Goal: Book appointment/travel/reservation

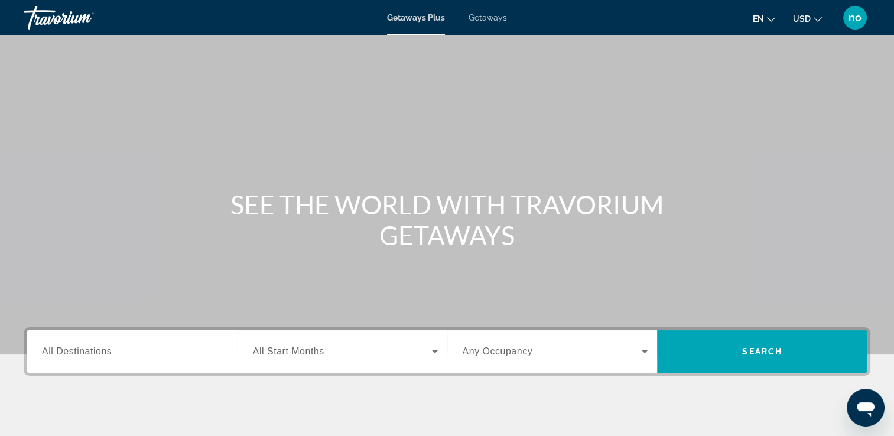
click at [487, 17] on span "Getaways" at bounding box center [488, 17] width 38 height 9
click at [84, 344] on div "Search widget" at bounding box center [135, 352] width 186 height 34
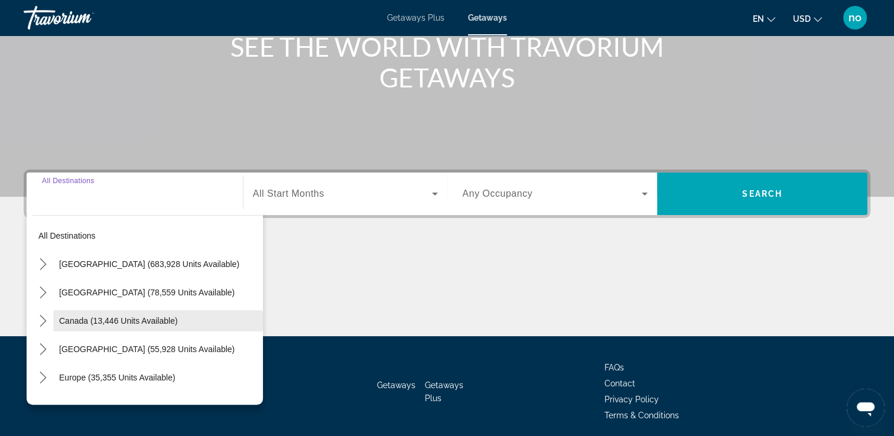
scroll to position [202, 0]
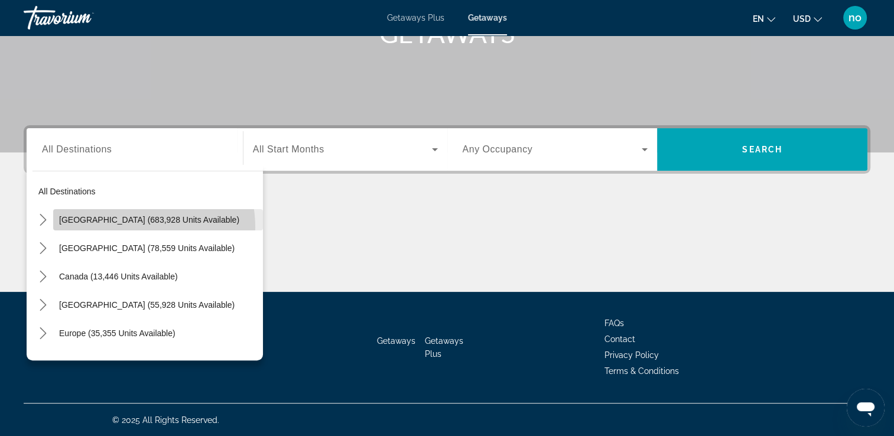
click at [128, 227] on span "Select destination: United States (683,928 units available)" at bounding box center [158, 220] width 210 height 28
type input "**********"
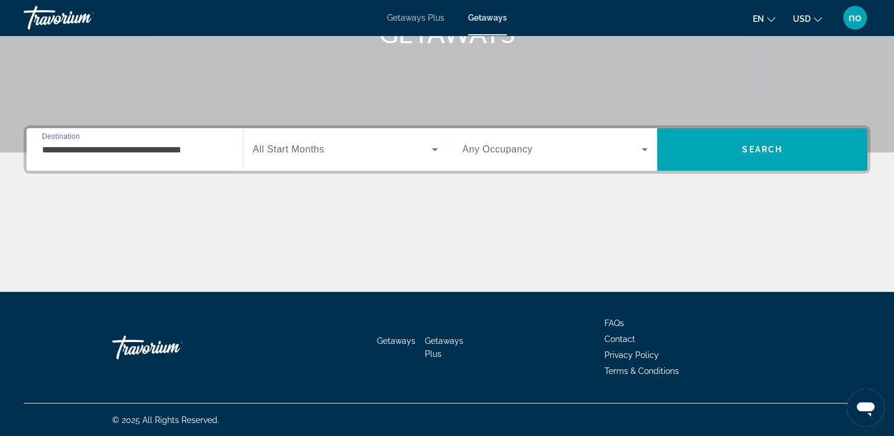
click at [324, 150] on span "All Start Months" at bounding box center [289, 149] width 72 height 10
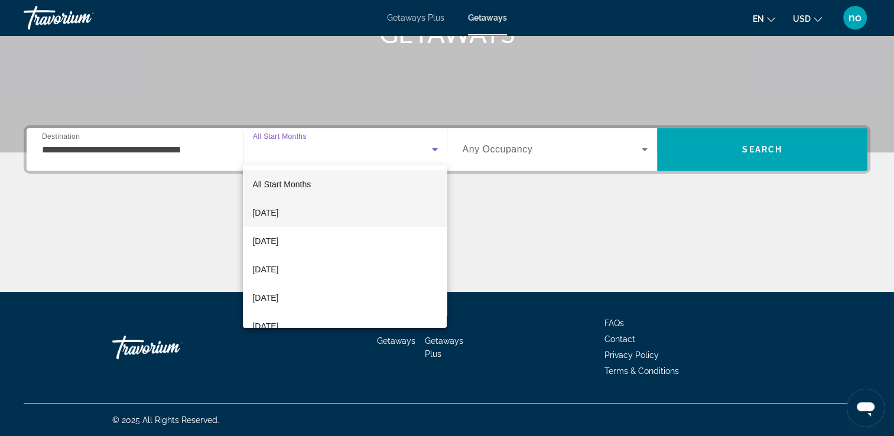
click at [317, 208] on mat-option "[DATE]" at bounding box center [345, 213] width 204 height 28
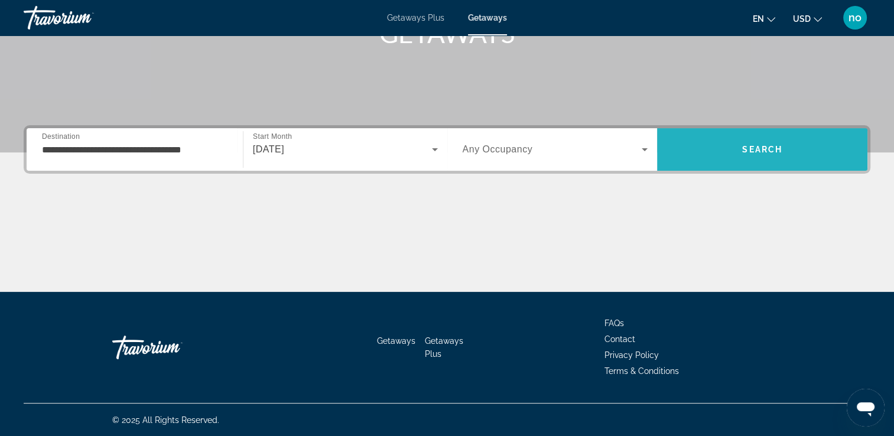
click at [743, 145] on span "Search" at bounding box center [762, 149] width 40 height 9
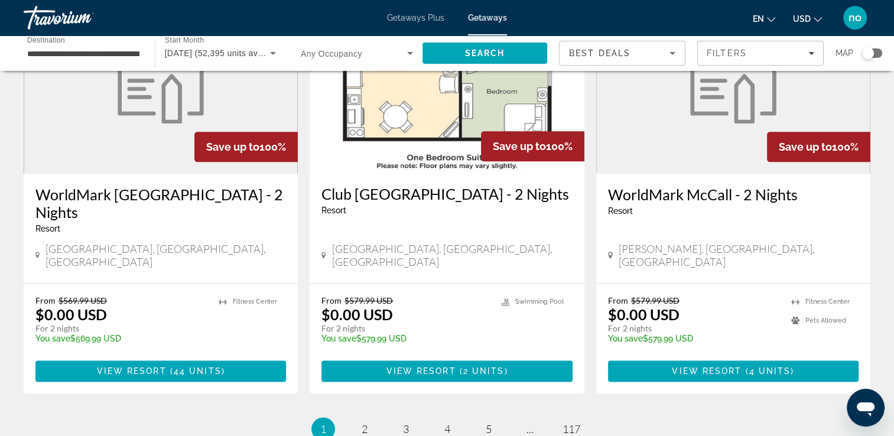
scroll to position [1418, 0]
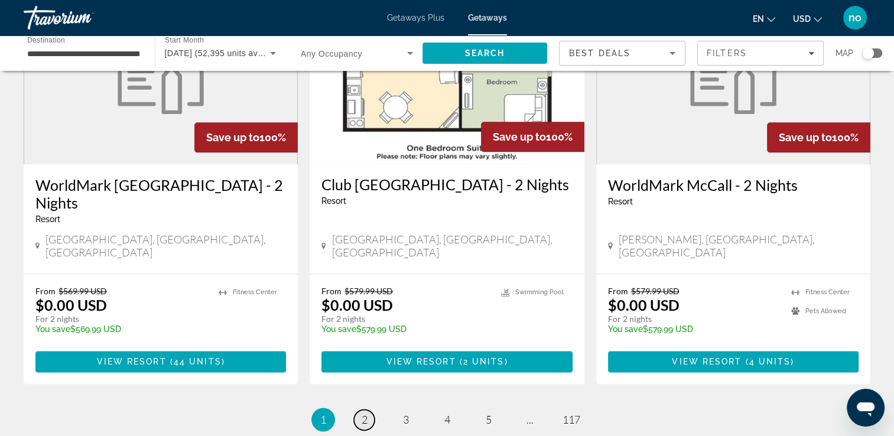
click at [362, 413] on span "2" at bounding box center [365, 419] width 6 height 13
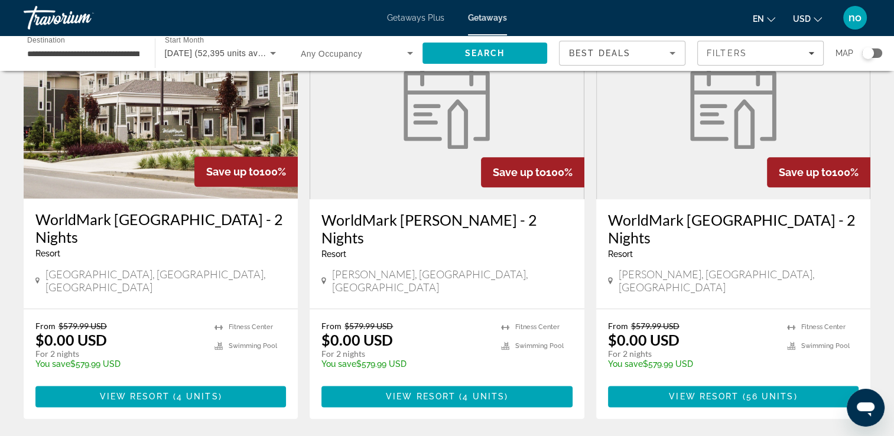
scroll to position [1478, 0]
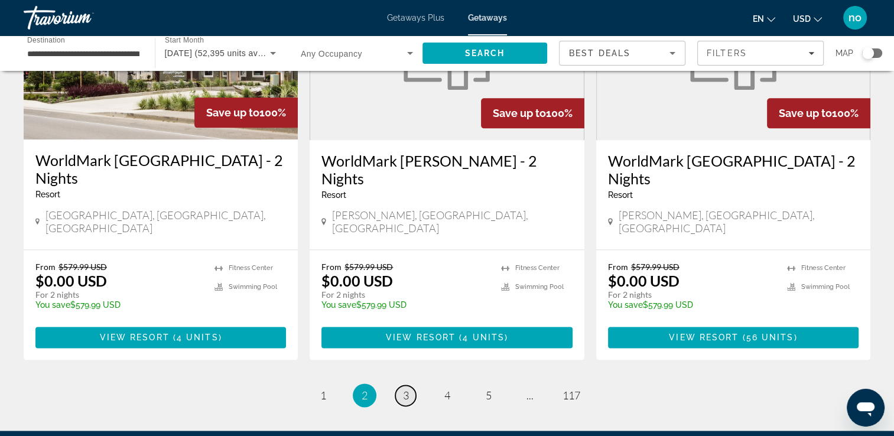
click at [409, 385] on link "page 3" at bounding box center [405, 395] width 21 height 21
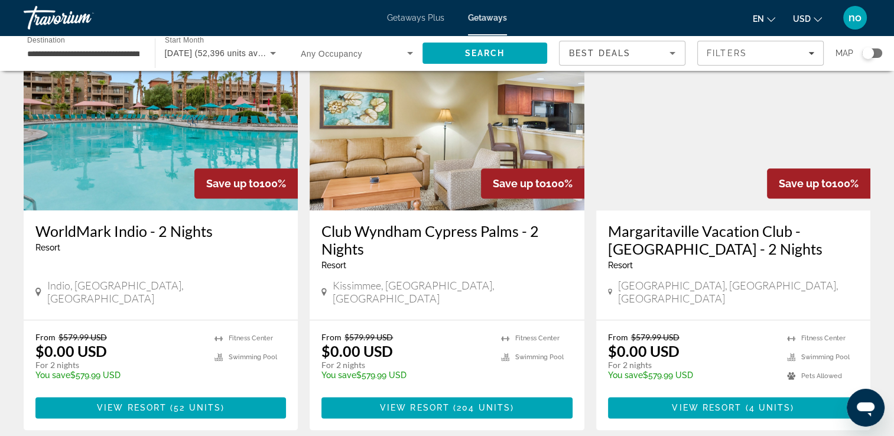
scroll to position [1418, 0]
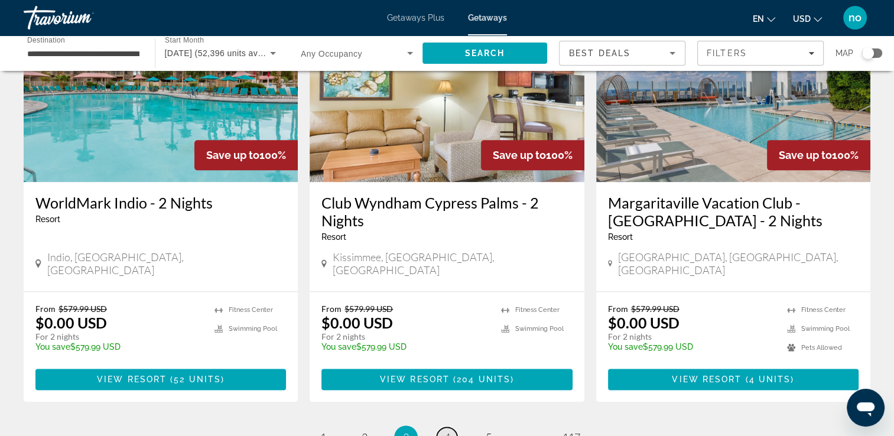
click at [442, 427] on link "page 4" at bounding box center [447, 437] width 21 height 21
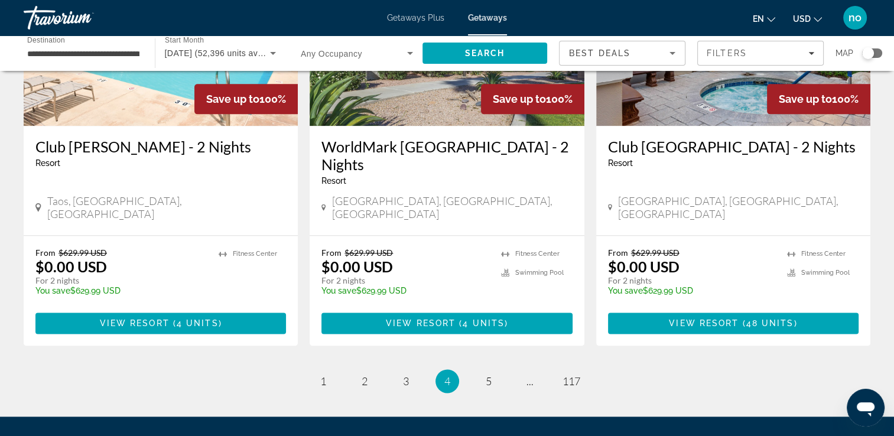
scroll to position [1478, 0]
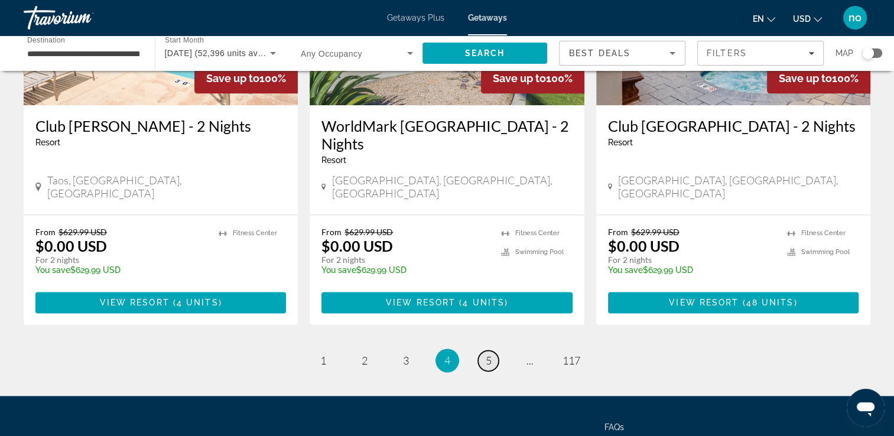
click at [484, 350] on link "page 5" at bounding box center [488, 360] width 21 height 21
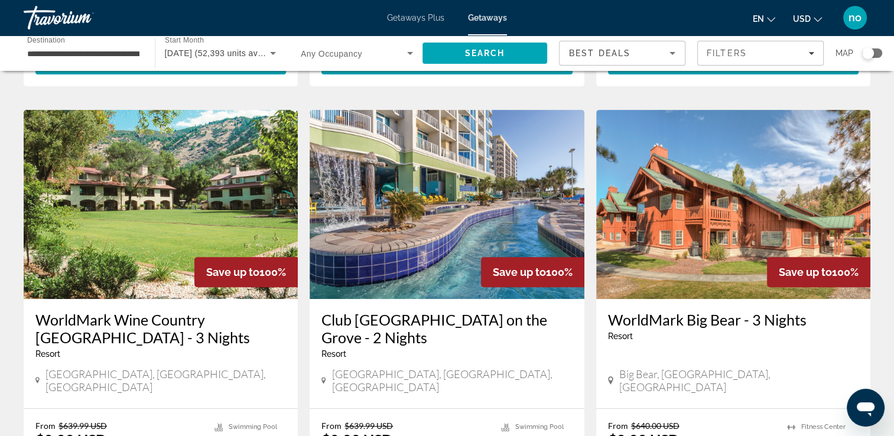
scroll to position [414, 0]
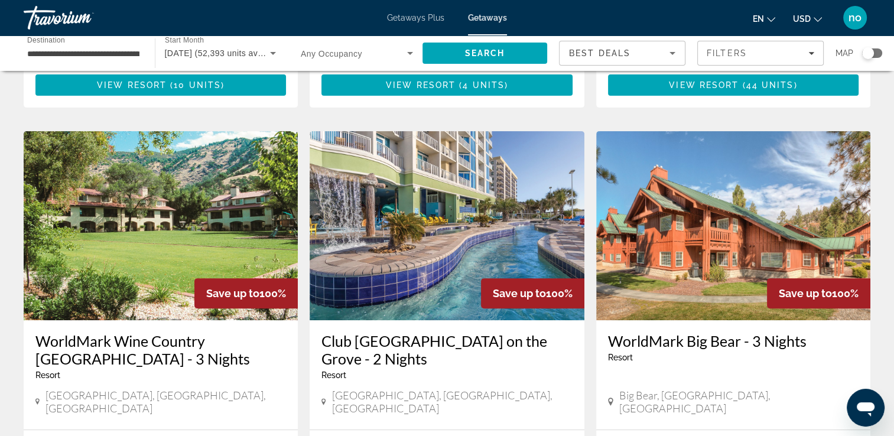
click at [117, 258] on img "Main content" at bounding box center [161, 225] width 274 height 189
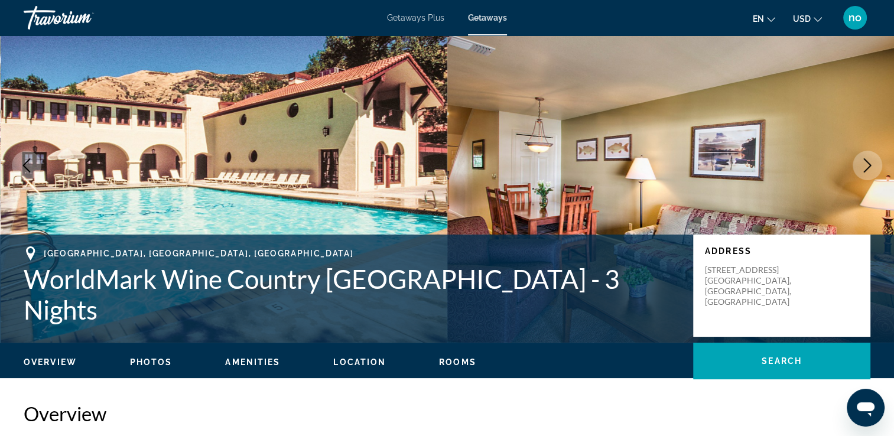
scroll to position [118, 0]
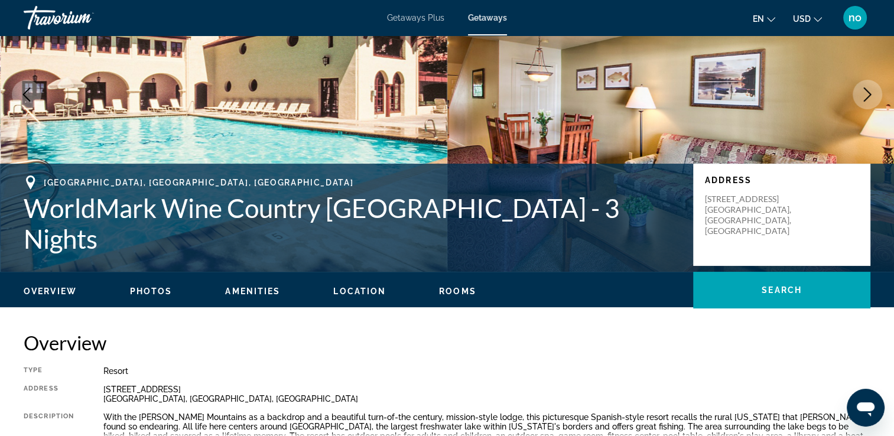
click at [872, 98] on icon "Next image" at bounding box center [868, 94] width 14 height 14
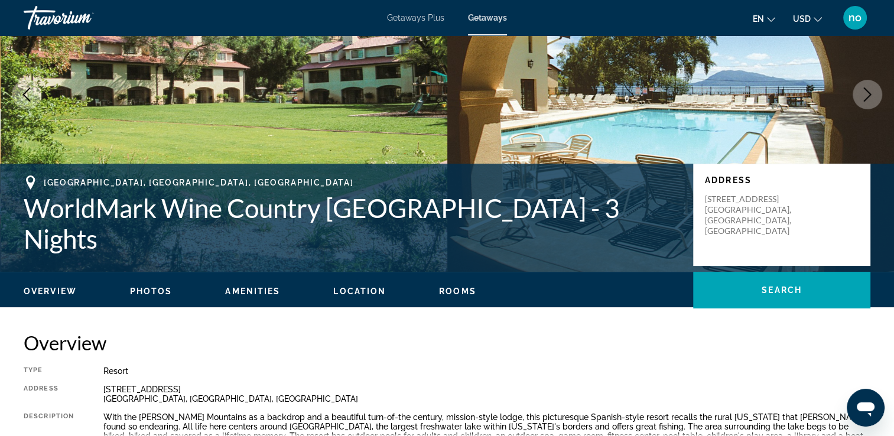
click at [871, 97] on icon "Next image" at bounding box center [868, 94] width 14 height 14
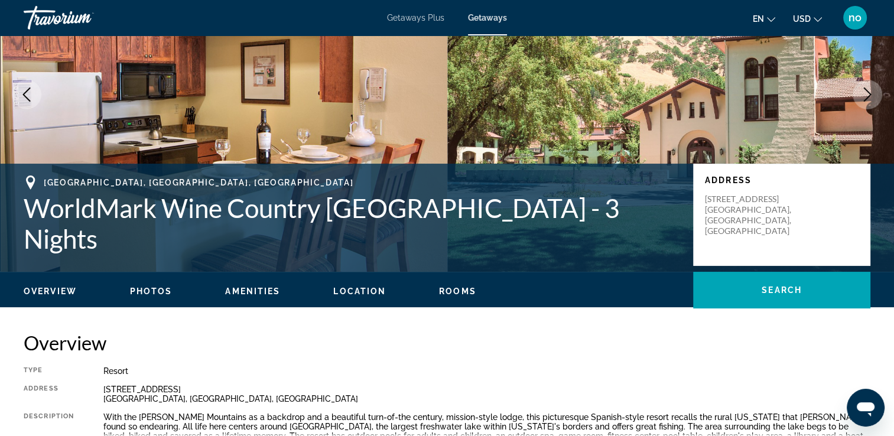
click at [869, 96] on icon "Next image" at bounding box center [868, 94] width 8 height 14
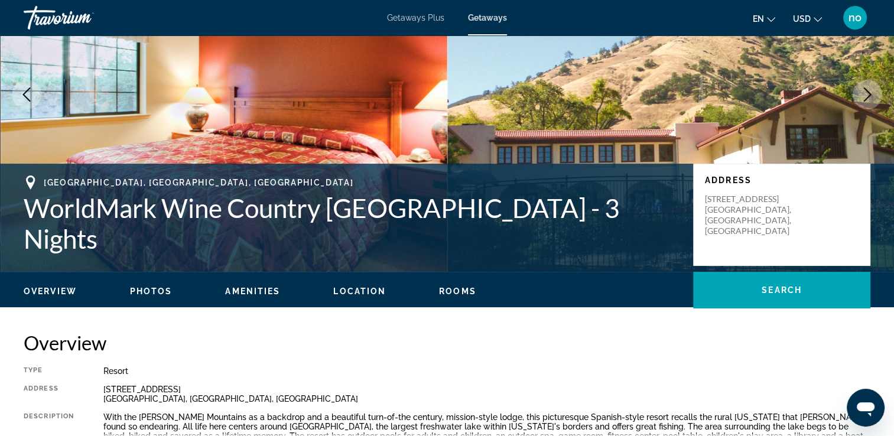
click at [869, 96] on icon "Next image" at bounding box center [868, 94] width 14 height 14
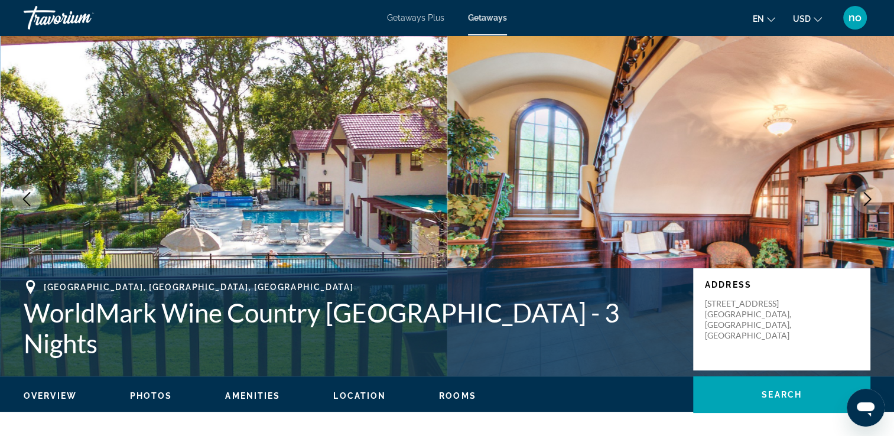
scroll to position [0, 0]
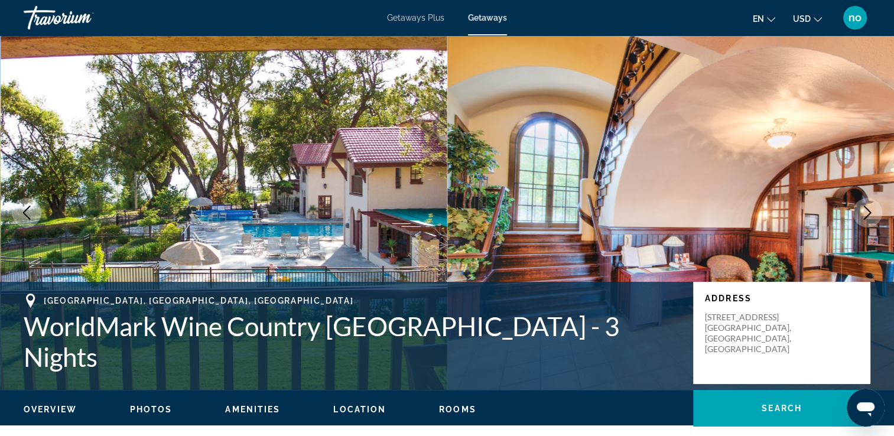
click at [873, 212] on icon "Next image" at bounding box center [868, 213] width 14 height 14
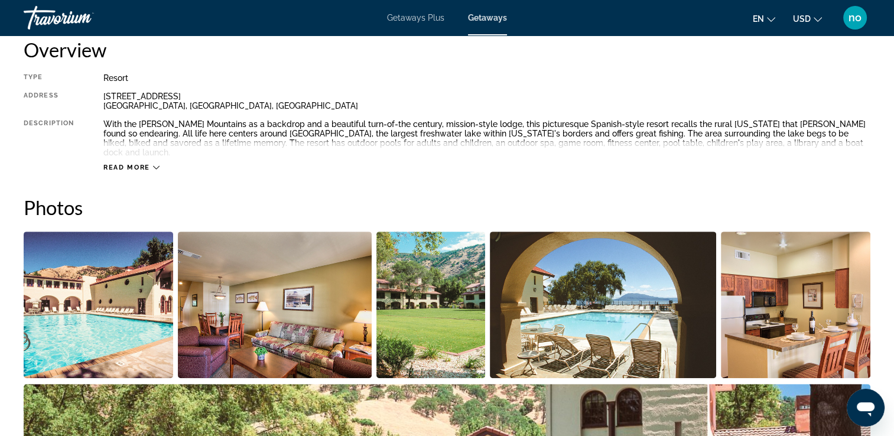
scroll to position [414, 0]
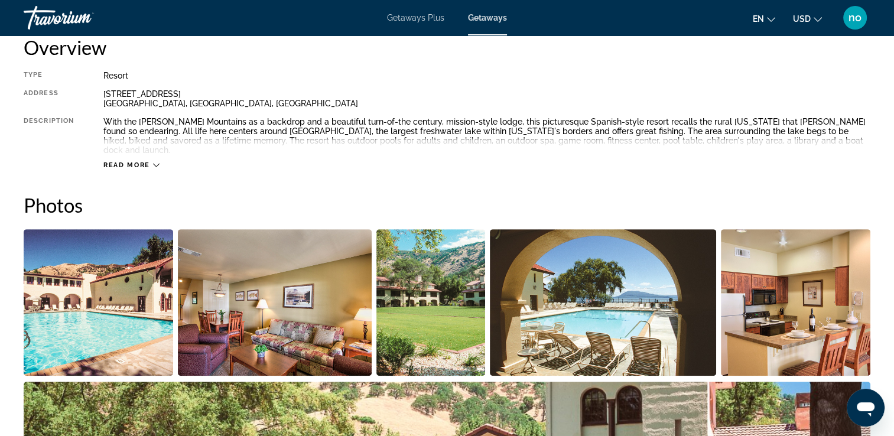
click at [144, 150] on div "Read more" at bounding box center [486, 153] width 767 height 33
click at [148, 161] on span "Read more" at bounding box center [126, 165] width 47 height 8
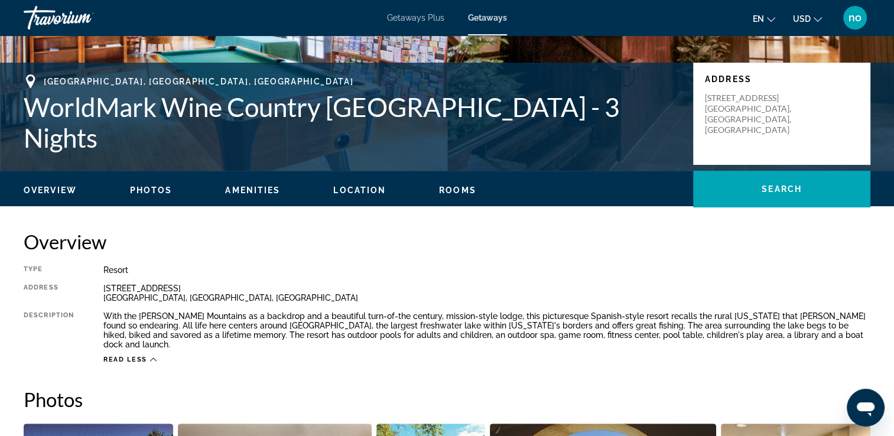
scroll to position [236, 0]
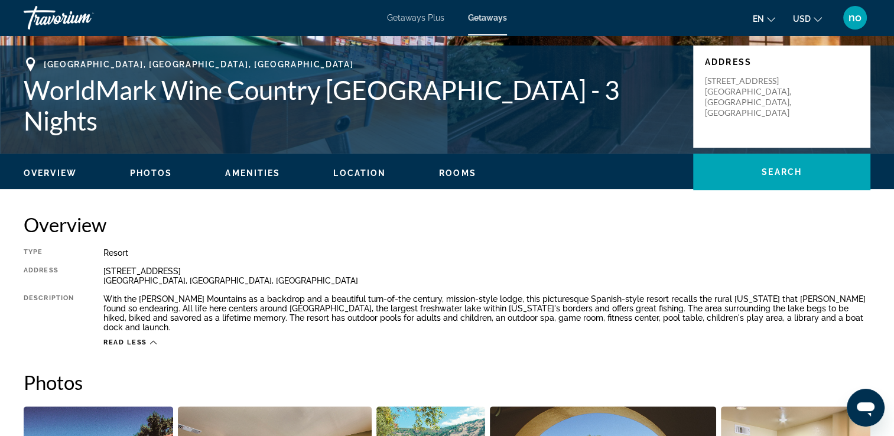
click at [144, 339] on span "Read less" at bounding box center [125, 343] width 44 height 8
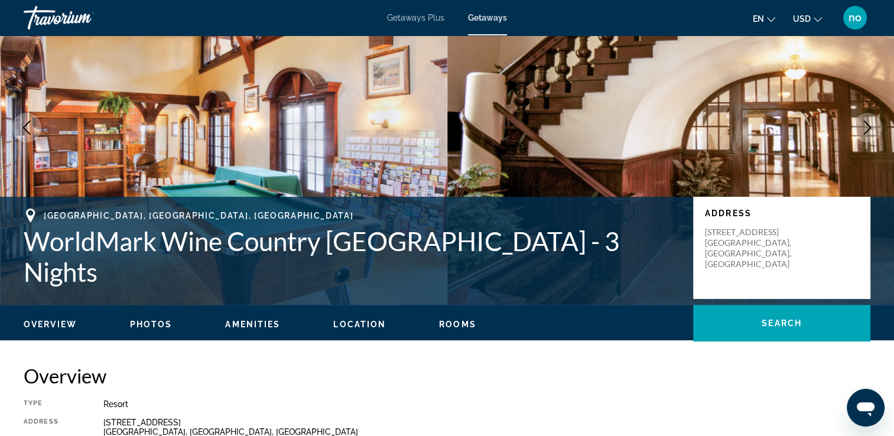
scroll to position [118, 0]
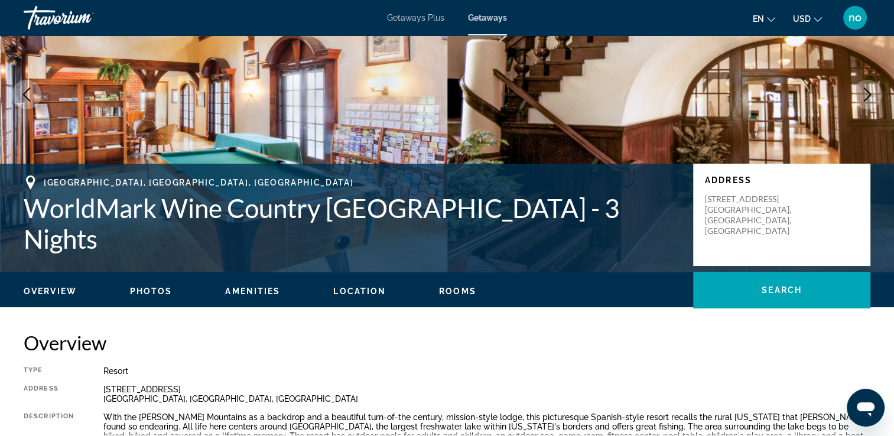
click at [372, 288] on span "Location" at bounding box center [359, 291] width 53 height 9
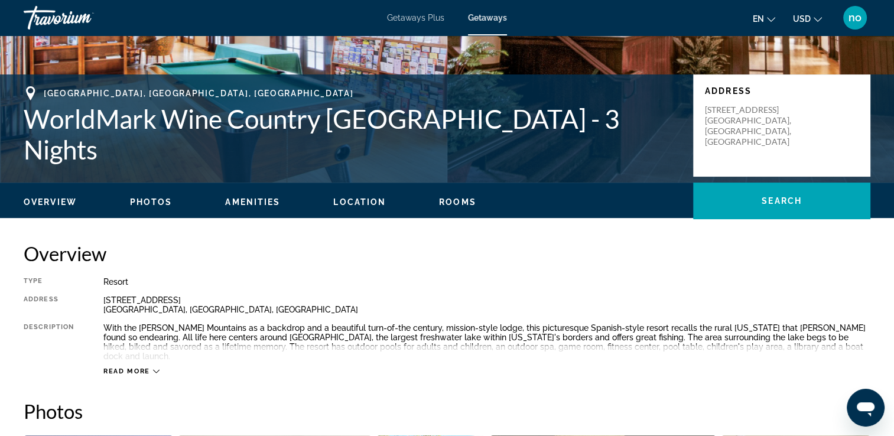
scroll to position [194, 0]
